Goal: Task Accomplishment & Management: Complete application form

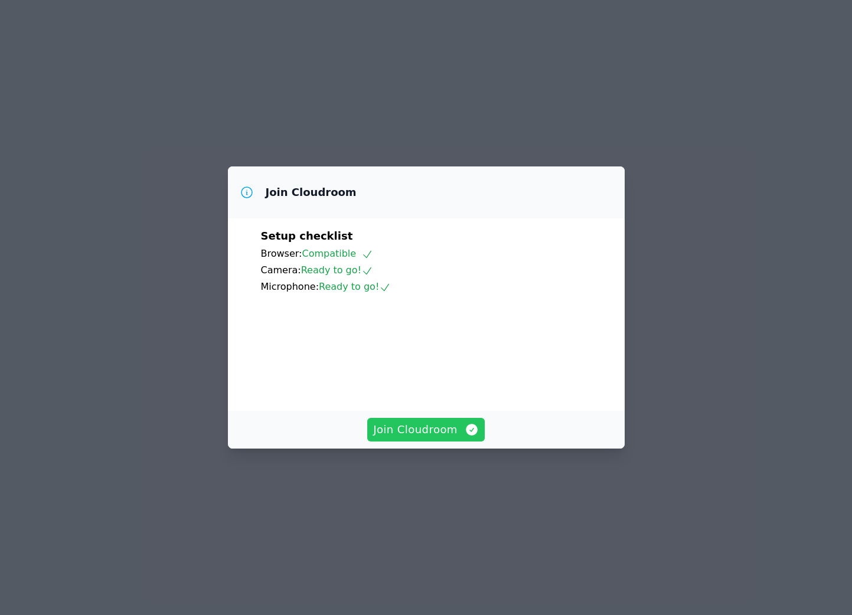
click at [387, 442] on button "Join Cloudroom" at bounding box center [426, 430] width 118 height 24
click at [449, 438] on span "Join Cloudroom" at bounding box center [426, 430] width 106 height 17
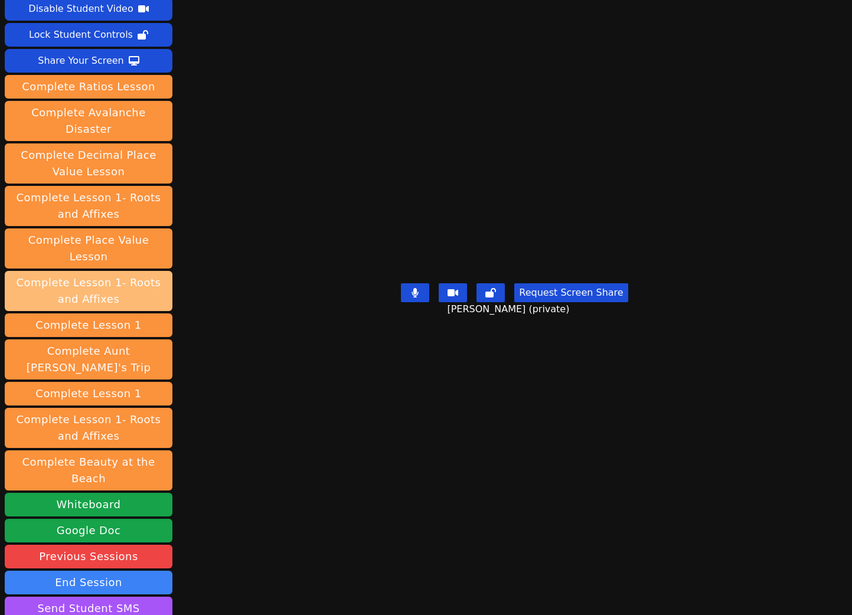
scroll to position [119, 0]
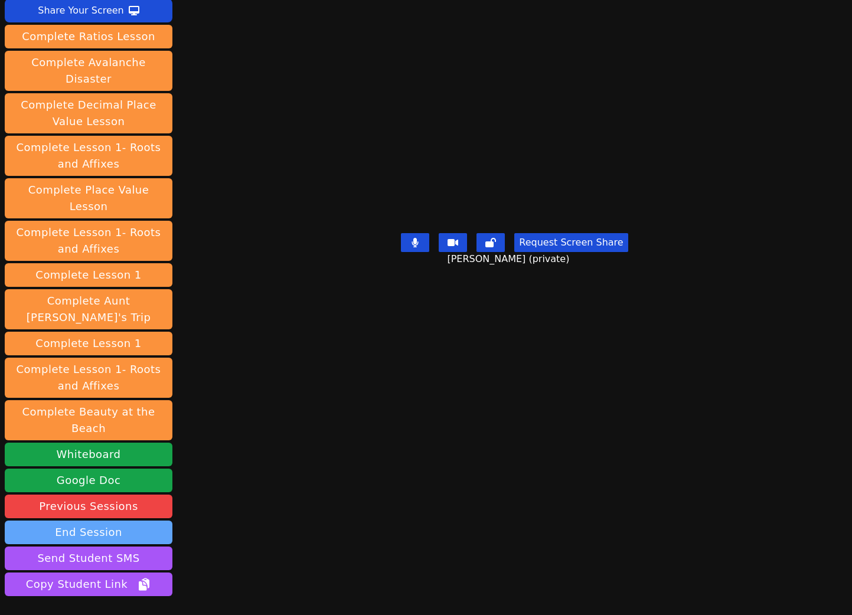
click at [75, 521] on button "End Session" at bounding box center [89, 533] width 168 height 24
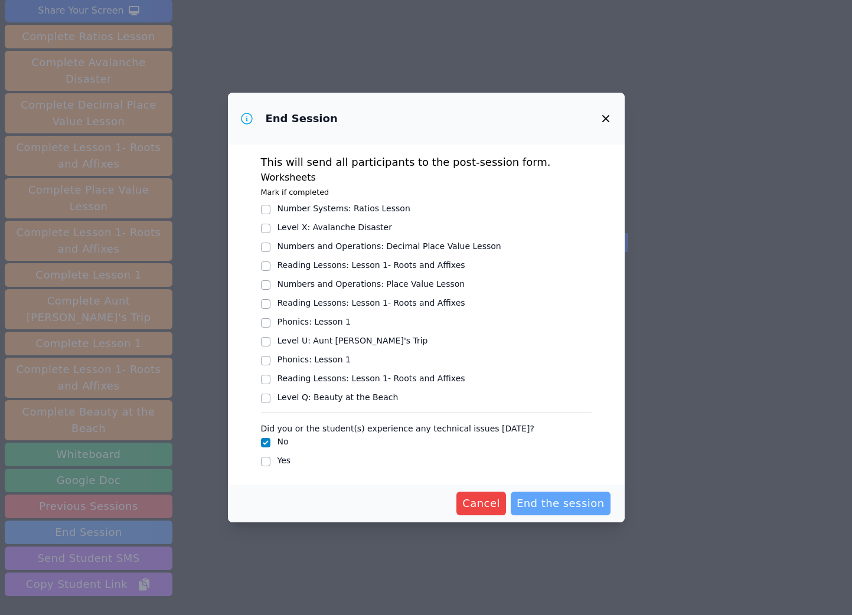
click at [542, 493] on button "End the session" at bounding box center [561, 504] width 100 height 24
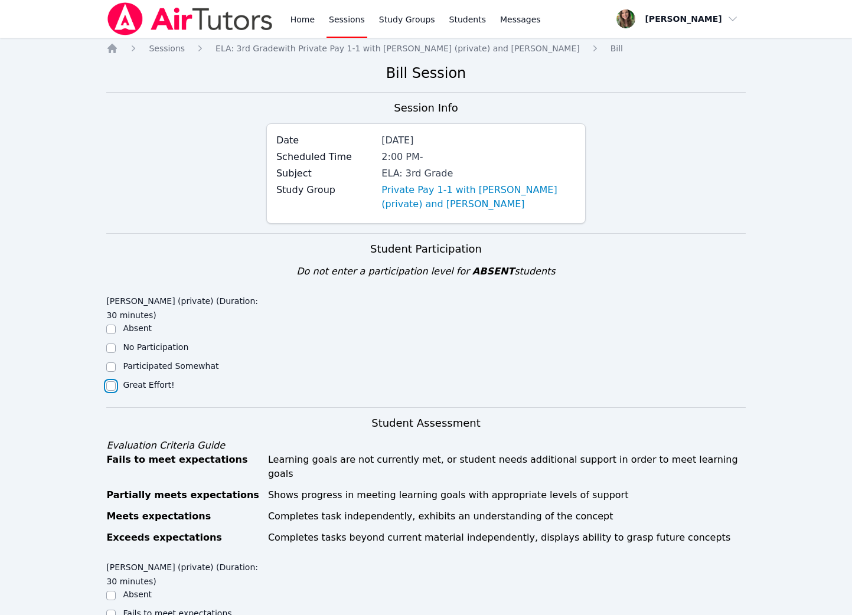
click at [115, 383] on input "Great Effort!" at bounding box center [110, 386] width 9 height 9
checkbox input "true"
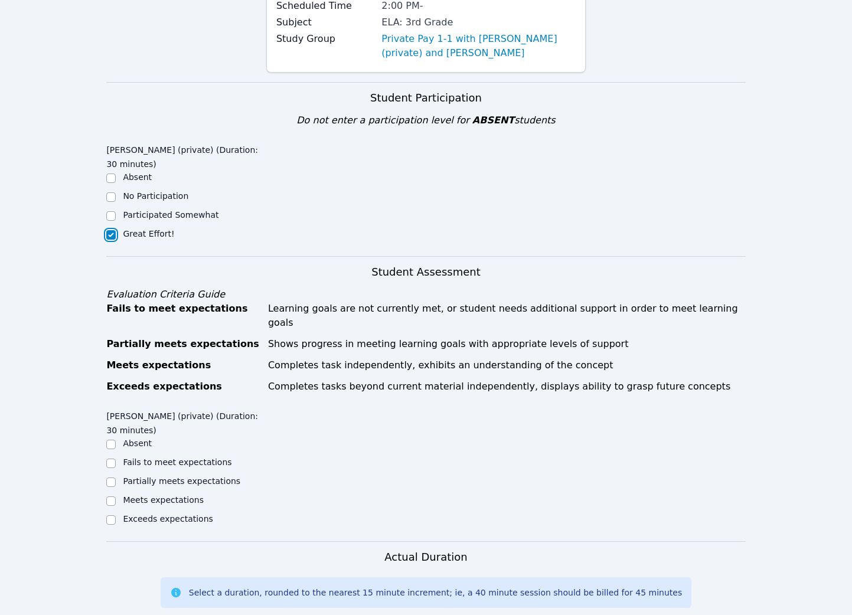
scroll to position [172, 0]
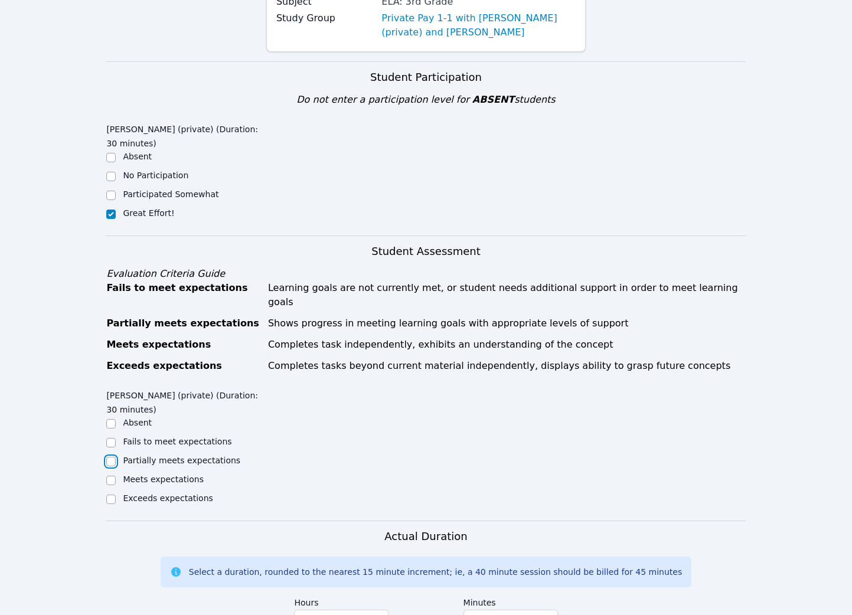
click at [112, 457] on input "Partially meets expectations" at bounding box center [110, 461] width 9 height 9
checkbox input "true"
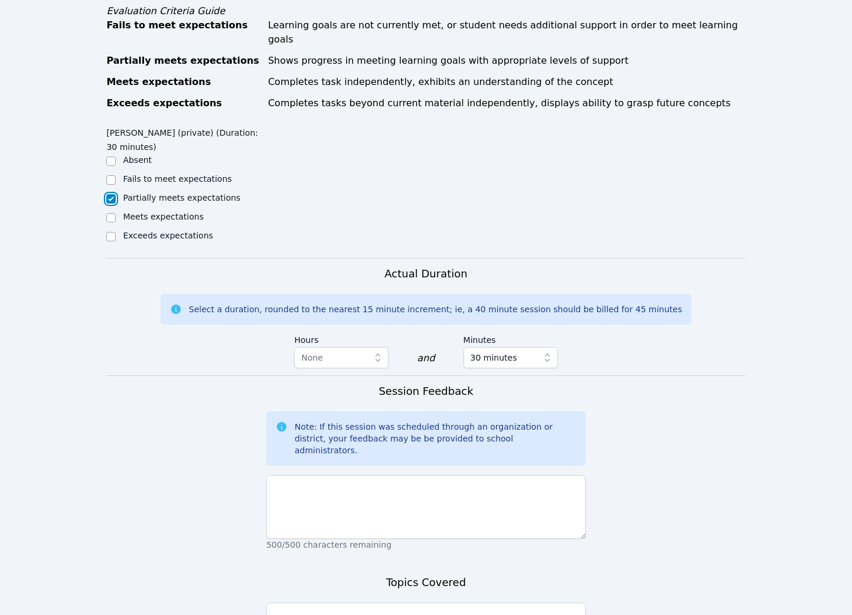
scroll to position [569, 0]
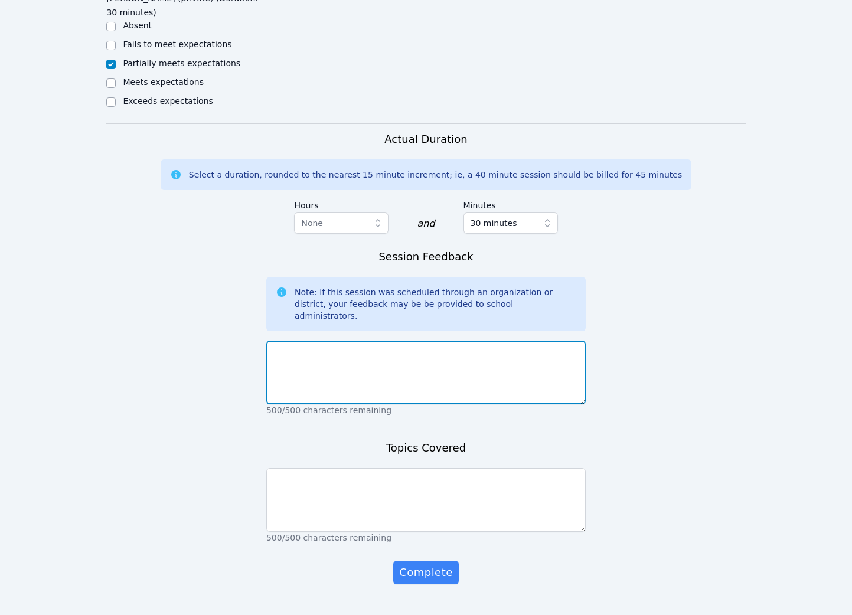
click at [335, 362] on textarea at bounding box center [426, 373] width 320 height 64
type textarea "Good session, Owen did struggle with answering the questions about the two text…"
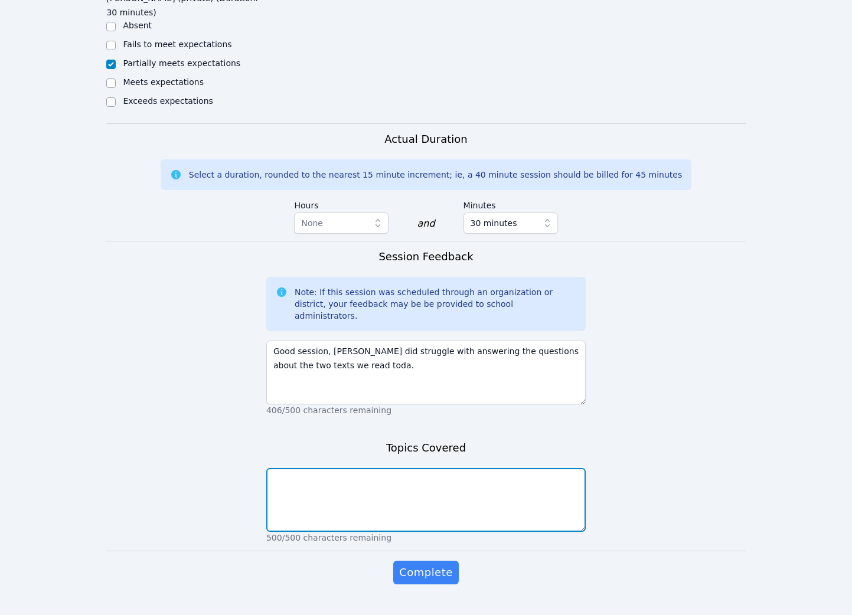
click at [351, 468] on textarea at bounding box center [426, 500] width 320 height 64
type textarea "Making connections across genres."
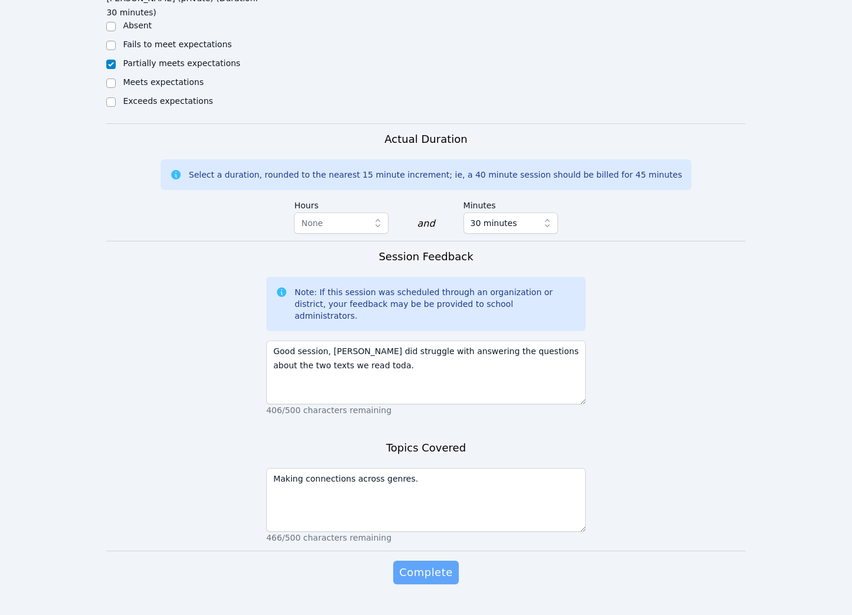
click at [430, 565] on span "Complete" at bounding box center [425, 573] width 53 height 17
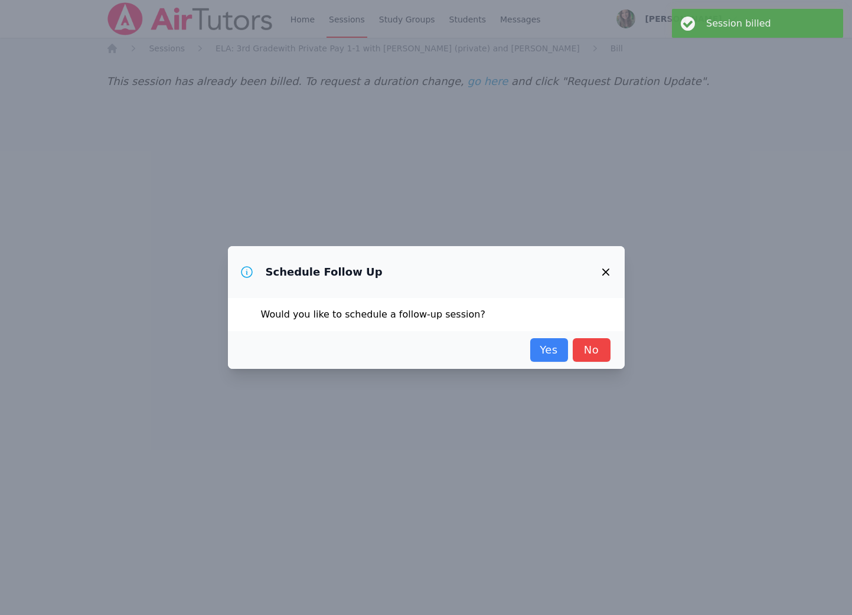
click at [600, 261] on button "button" at bounding box center [606, 272] width 28 height 28
